Goal: Information Seeking & Learning: Understand process/instructions

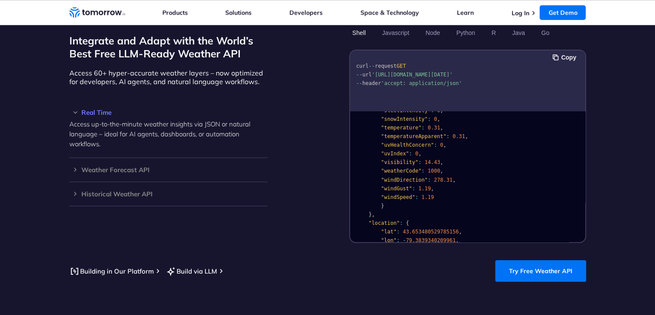
scroll to position [172, 0]
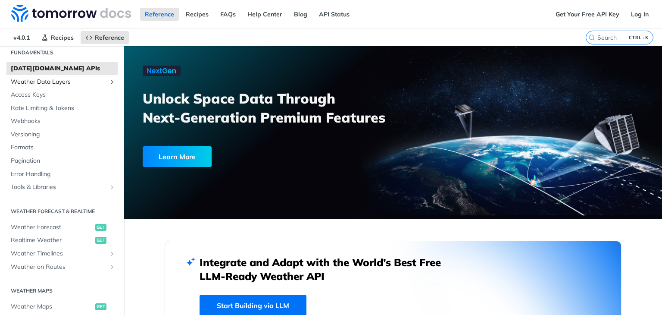
scroll to position [32, 0]
click at [18, 105] on span "Rate Limiting & Tokens" at bounding box center [63, 107] width 105 height 9
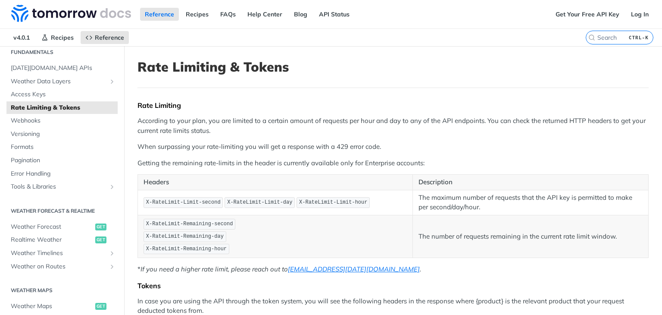
click at [471, 54] on article "Rate Limiting & Tokens Rate Limiting According to your plan, you are limited to…" at bounding box center [393, 303] width 538 height 515
click at [63, 190] on span "Tools & Libraries" at bounding box center [59, 186] width 96 height 9
